Goal: Communication & Community: Answer question/provide support

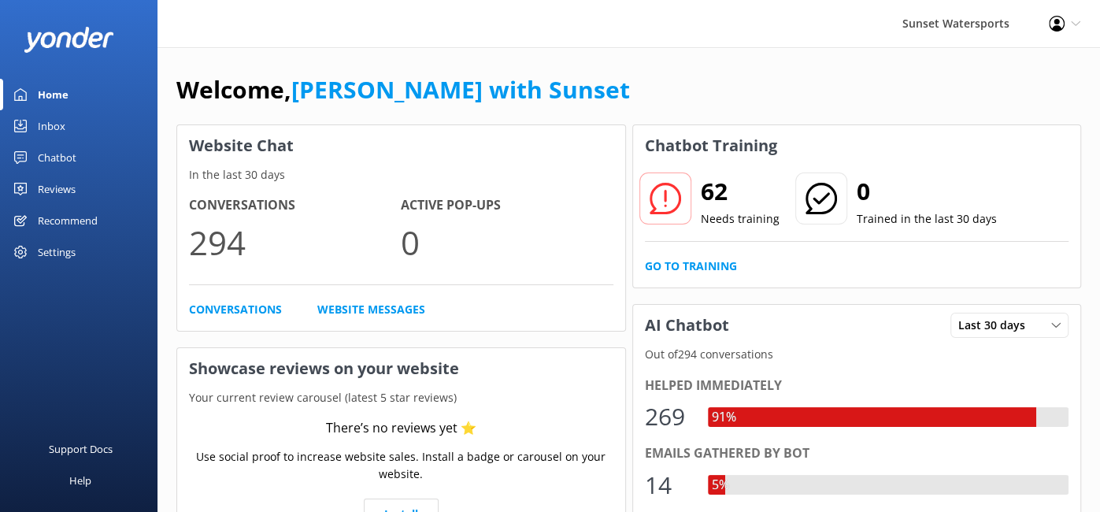
click at [42, 125] on div "Inbox" at bounding box center [52, 125] width 28 height 31
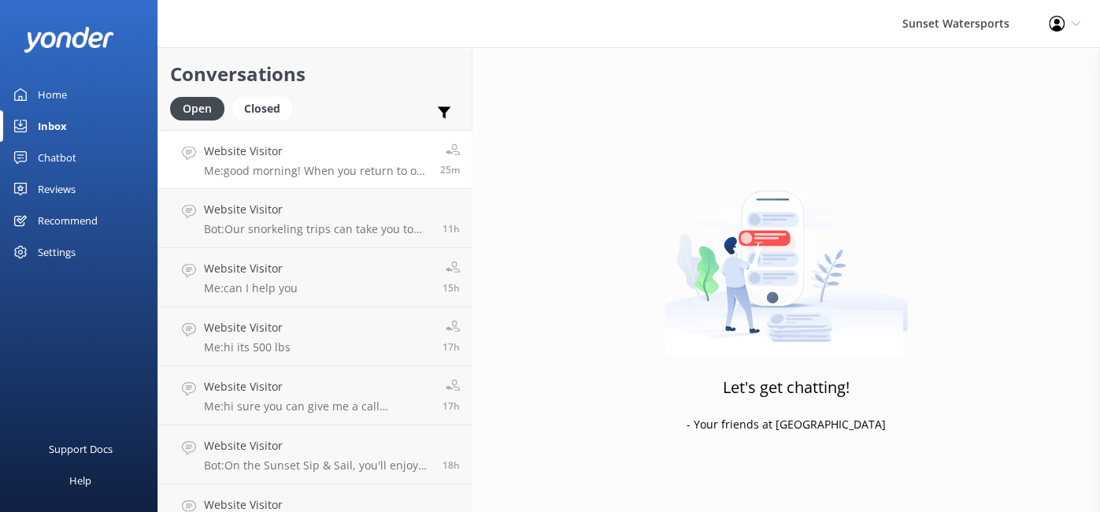
click at [381, 172] on p "Me: good morning! When you return to our site and possibly see this message, yo…" at bounding box center [316, 171] width 224 height 14
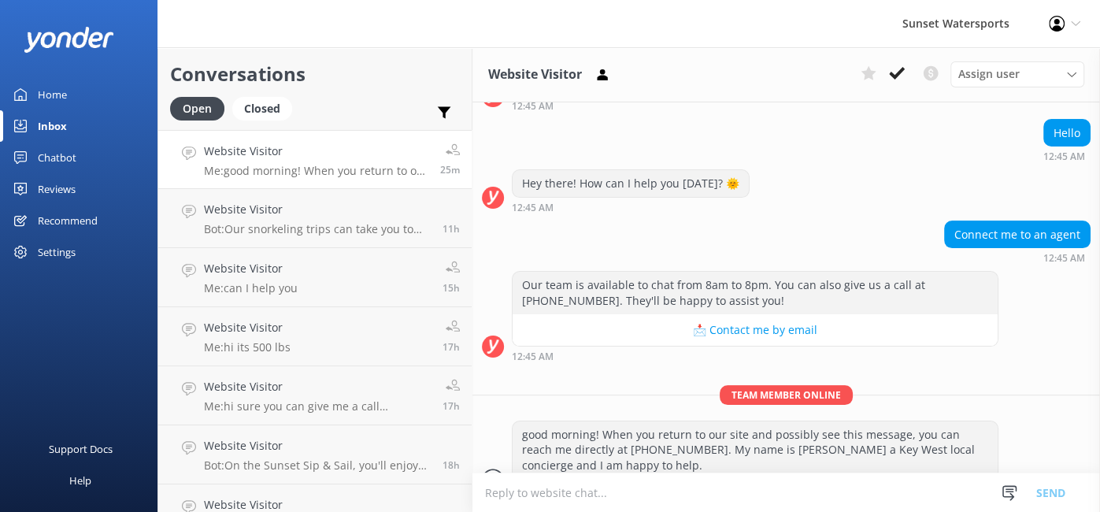
scroll to position [192, 0]
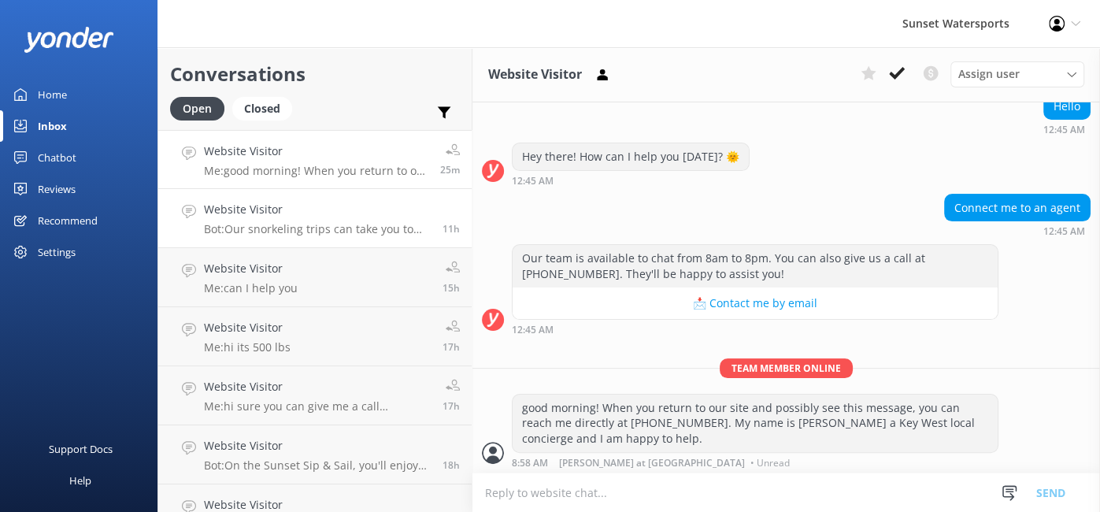
click at [273, 198] on link "Website Visitor Bot: Our snorkeling trips can take you to both sides! The Rise …" at bounding box center [314, 218] width 313 height 59
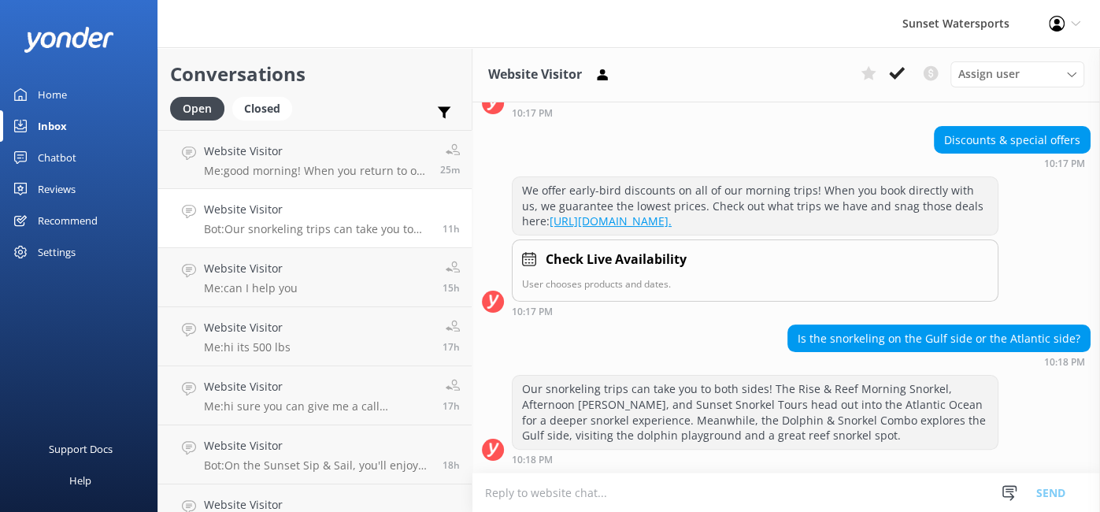
scroll to position [170, 0]
click at [611, 492] on textarea at bounding box center [786, 492] width 628 height 39
click at [273, 152] on h4 "Website Visitor" at bounding box center [316, 151] width 224 height 17
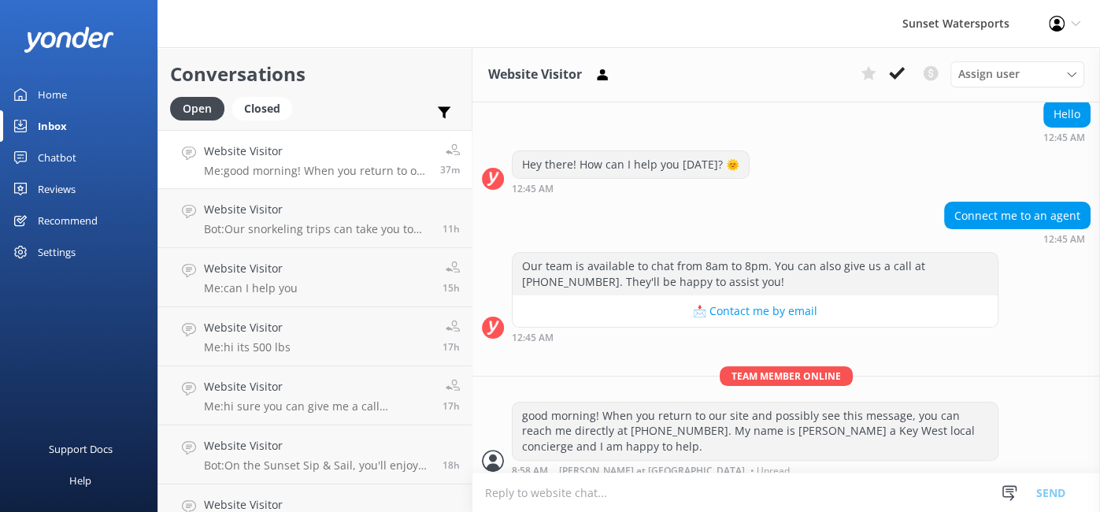
scroll to position [191, 0]
